Goal: Find contact information: Find contact information

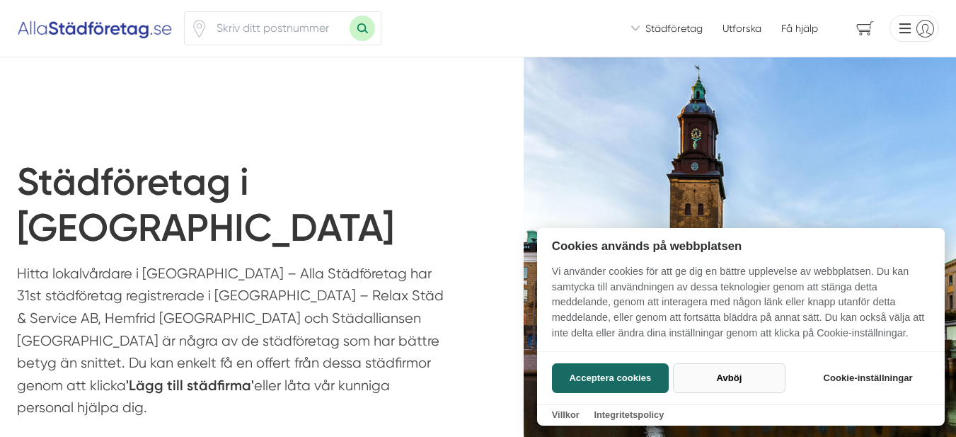
click at [723, 381] on button "Avböj" at bounding box center [729, 378] width 113 height 30
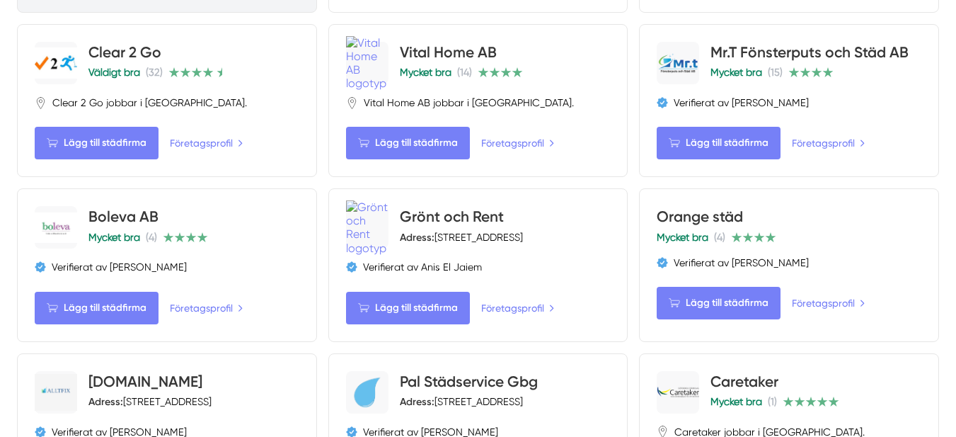
scroll to position [1982, 0]
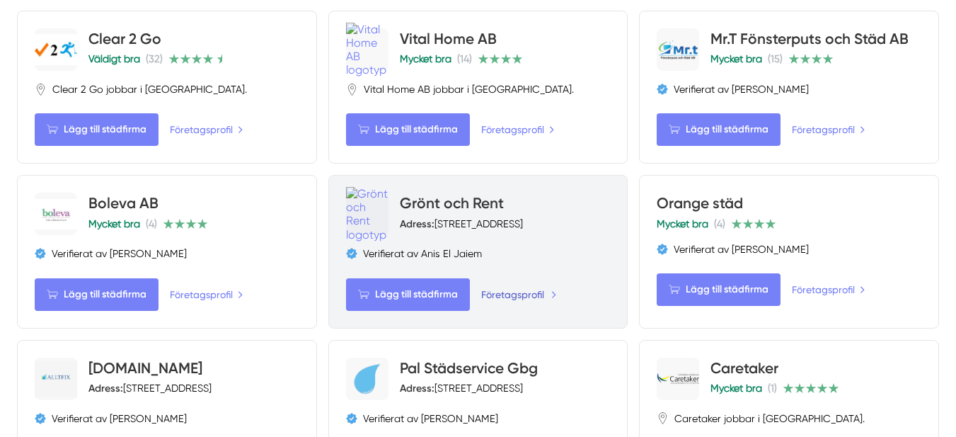
click at [516, 287] on link "Företagsprofil" at bounding box center [519, 295] width 76 height 16
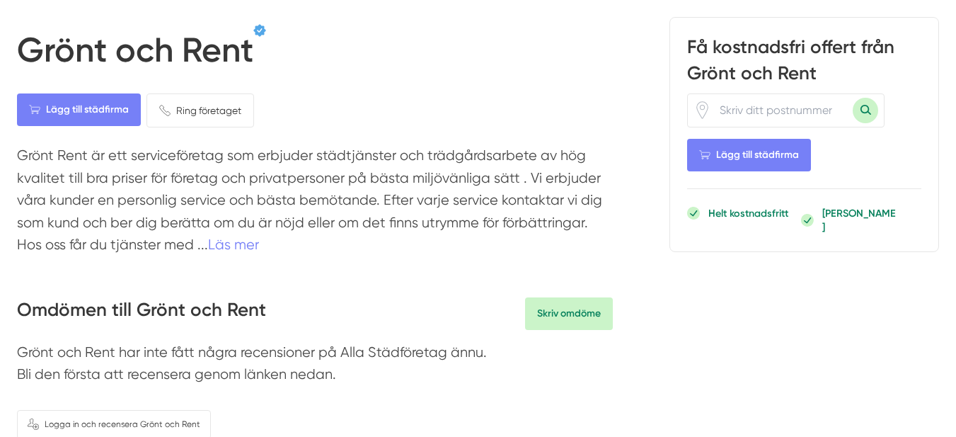
scroll to position [212, 0]
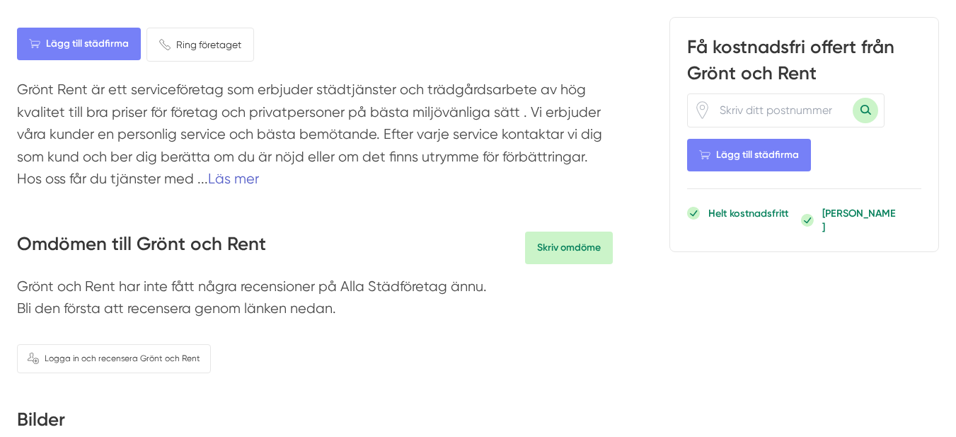
click at [240, 179] on link "Läs mer" at bounding box center [233, 179] width 51 height 16
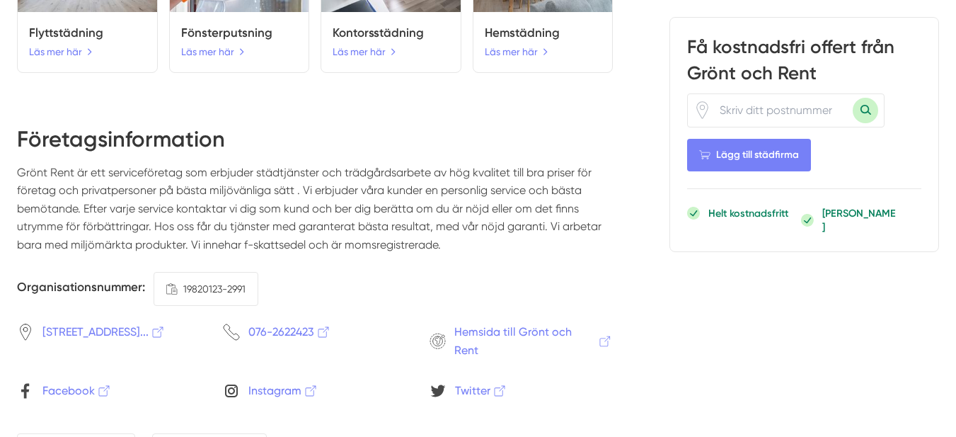
scroll to position [1557, 0]
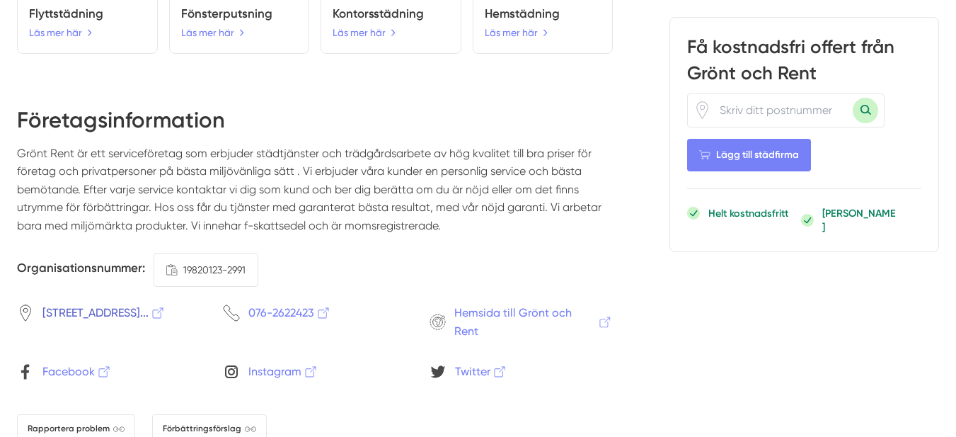
click at [166, 304] on span "[STREET_ADDRESS]..." at bounding box center [103, 313] width 123 height 18
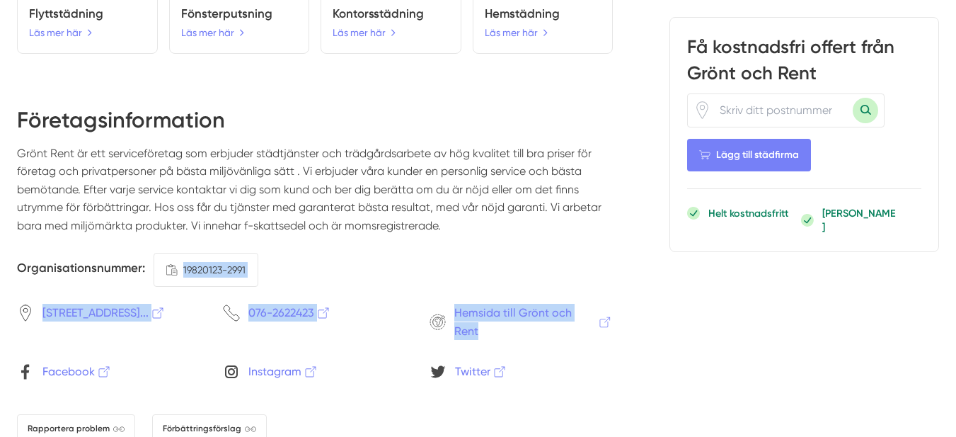
drag, startPoint x: 176, startPoint y: 236, endPoint x: 617, endPoint y: 304, distance: 446.9
copy div "19820123-2991 [STREET_ADDRESS]... 076-2622423 Hemsida till Grönt och Rent"
click at [407, 304] on div "[STREET_ADDRESS]... 076-2622423 Hemsida till Grönt och Rent Facebook Instagram …" at bounding box center [315, 342] width 596 height 76
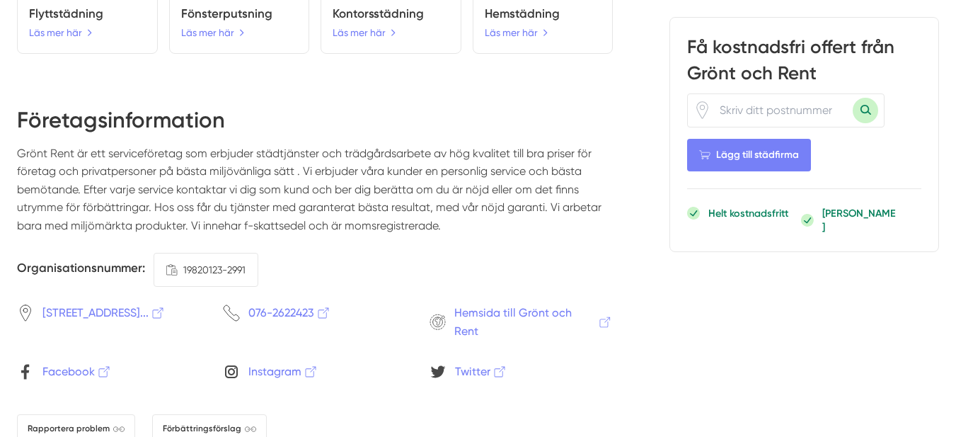
click at [376, 386] on div "Företagsinformation Grönt Rent är ett serviceföretag som erbjuder städtjänster …" at bounding box center [315, 312] width 596 height 414
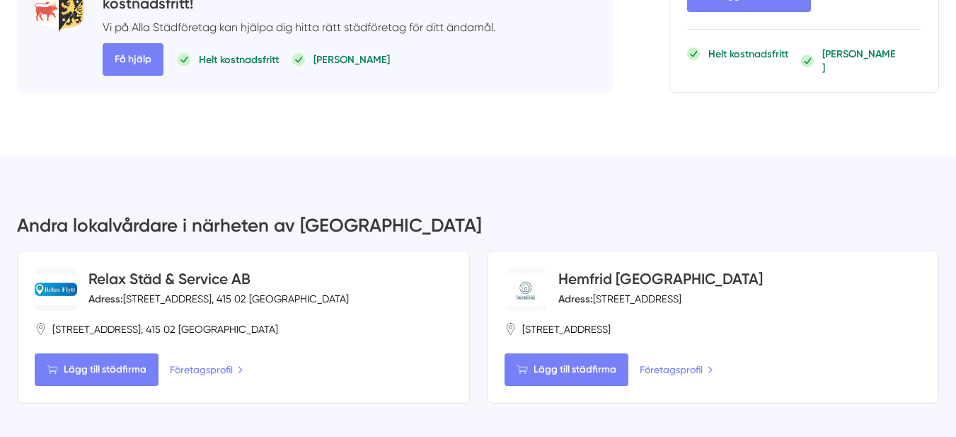
scroll to position [2265, 0]
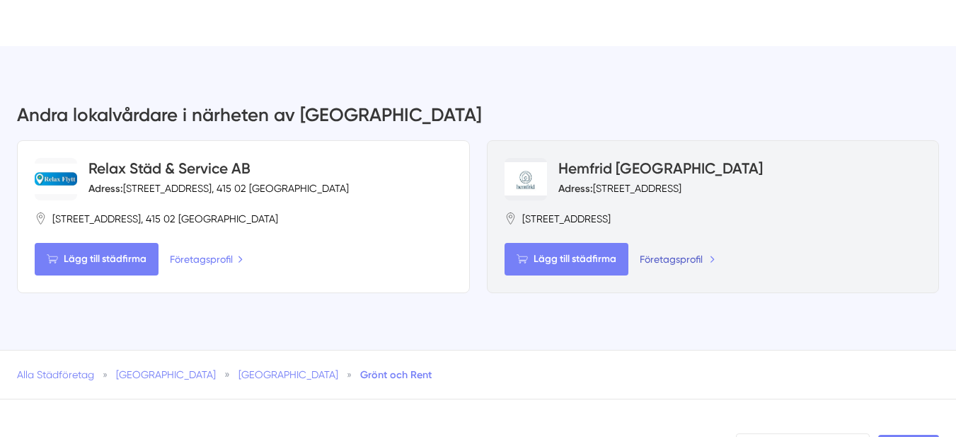
click at [679, 251] on link "Företagsprofil" at bounding box center [678, 259] width 76 height 16
